Goal: Book appointment/travel/reservation

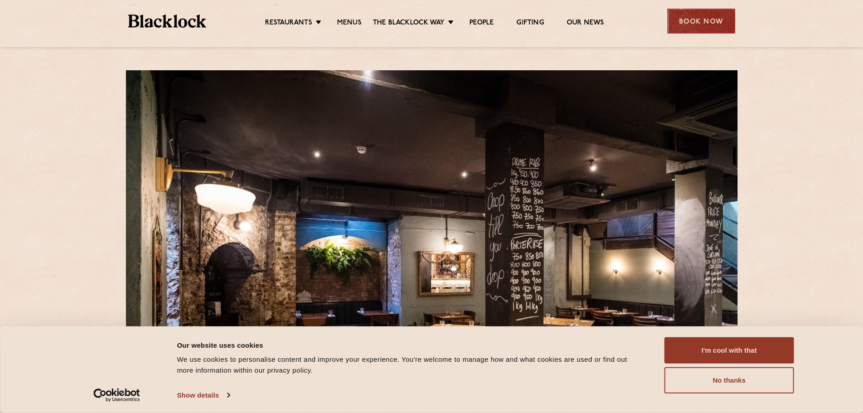
click at [688, 17] on div "Book Now" at bounding box center [701, 21] width 68 height 25
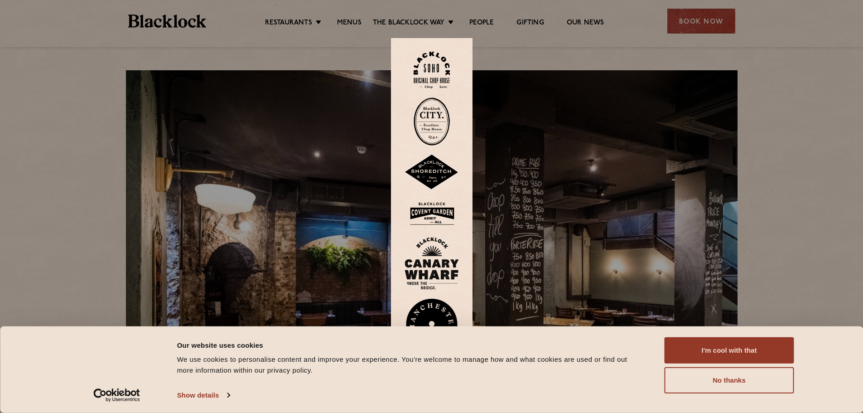
click at [433, 117] on img at bounding box center [432, 121] width 36 height 48
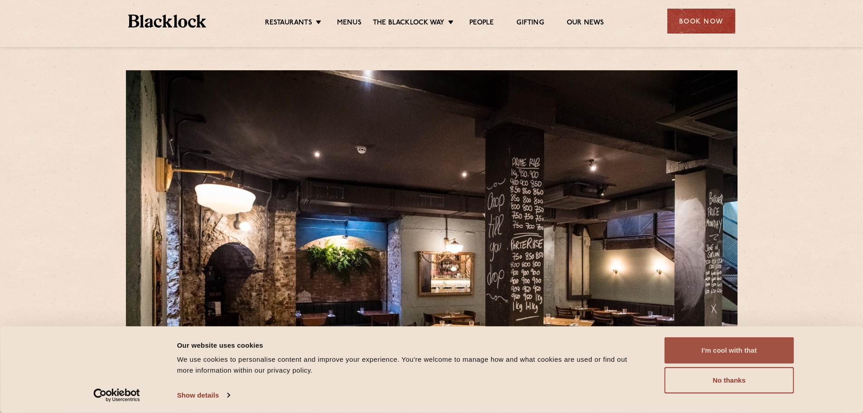
click at [711, 349] on button "I'm cool with that" at bounding box center [730, 350] width 130 height 26
